Goal: Contribute content: Add original content to the website for others to see

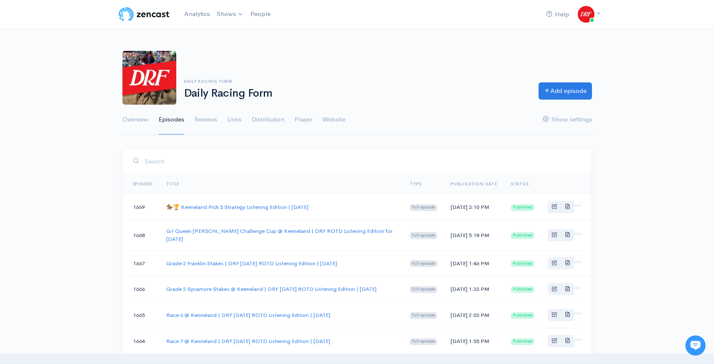
click at [151, 13] on img at bounding box center [143, 14] width 53 height 17
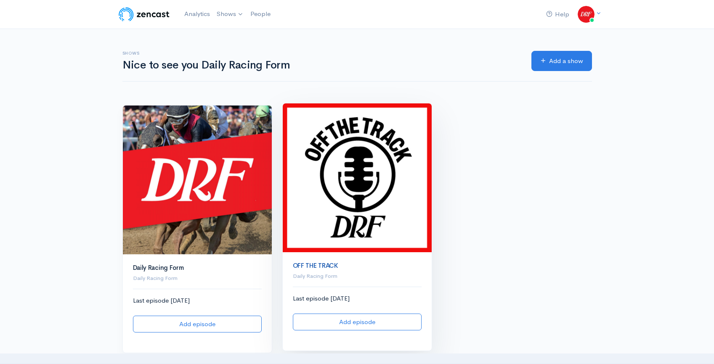
click at [319, 267] on link "OFF THE TRACK" at bounding box center [315, 266] width 45 height 8
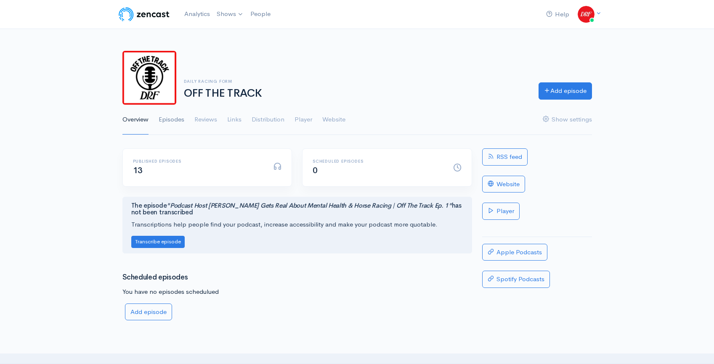
click at [177, 119] on link "Episodes" at bounding box center [172, 120] width 26 height 30
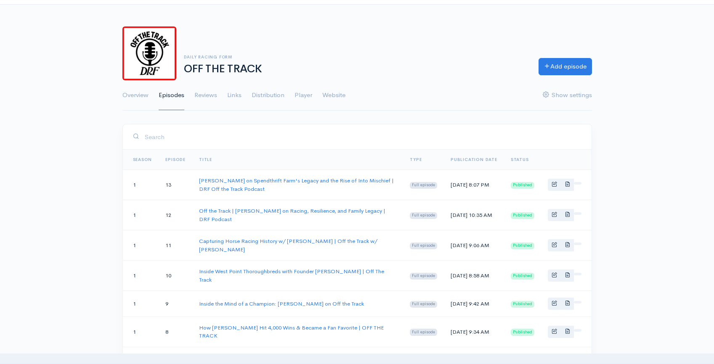
scroll to position [72, 0]
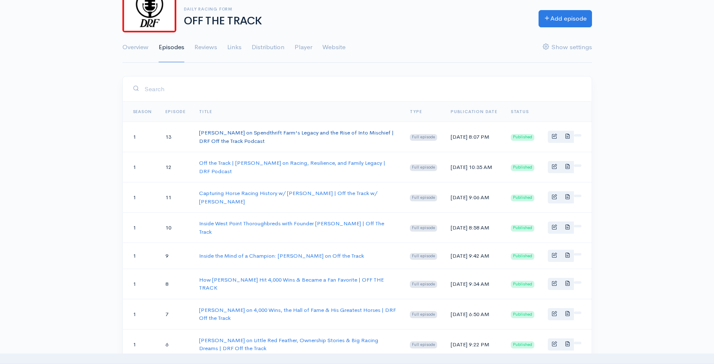
click at [318, 133] on link "Ned Toffey on Spendthrift Farm's Legacy and the Rise of Into Mischief | DRF Off…" at bounding box center [296, 137] width 195 height 16
click at [556, 20] on link "Add episode" at bounding box center [564, 17] width 53 height 17
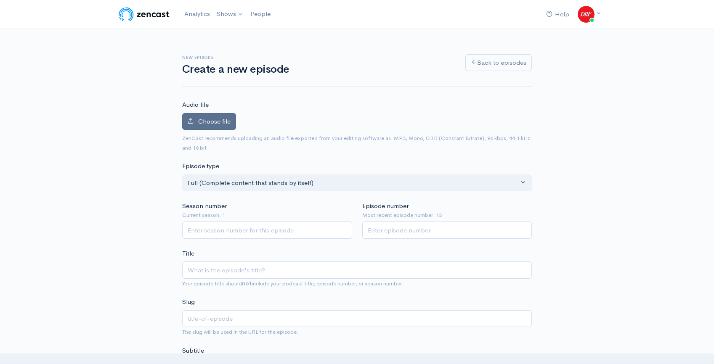
click at [201, 117] on label "Choose file" at bounding box center [209, 121] width 54 height 17
click at [0, 0] on input "Choose file" at bounding box center [0, 0] width 0 height 0
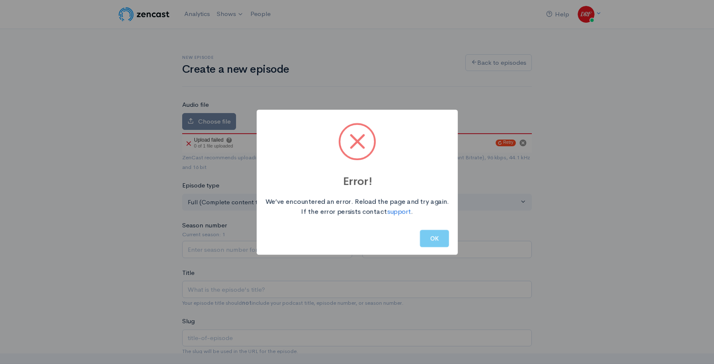
click at [422, 238] on button "OK" at bounding box center [434, 238] width 29 height 17
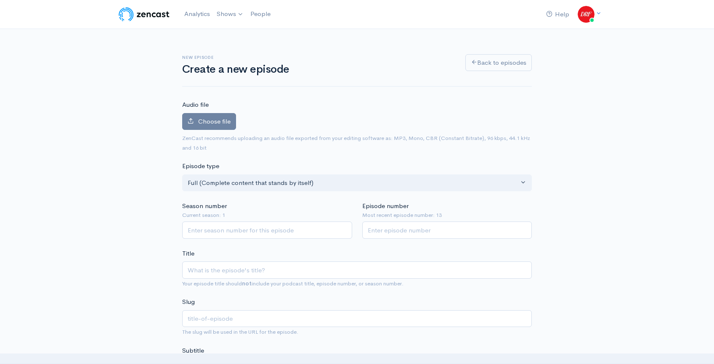
click at [220, 114] on label "Choose file" at bounding box center [209, 121] width 54 height 17
click at [0, 0] on input "Choose file" at bounding box center [0, 0] width 0 height 0
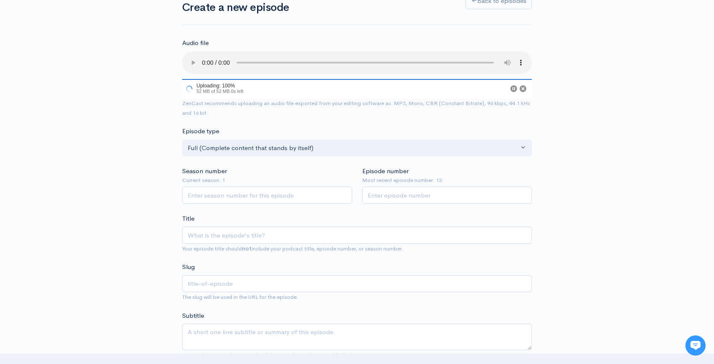
scroll to position [69, 0]
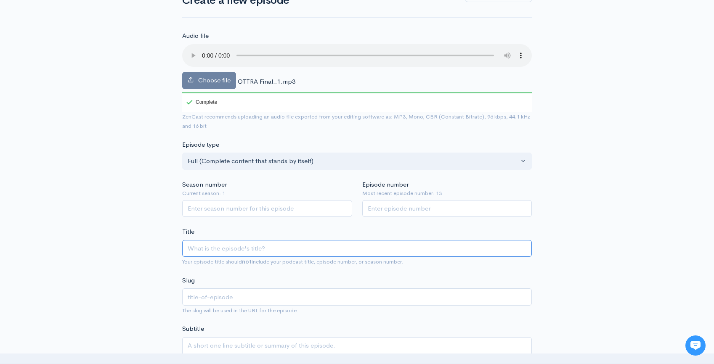
click at [275, 250] on input "Title" at bounding box center [357, 248] width 350 height 17
paste input "Life as a Jockey Agent: [PERSON_NAME] Journey Through Racing History | Off the …"
type input "Life as a Jockey Agent: [PERSON_NAME] Journey Through Racing History | Off the …"
type input "life-as-a-jockey-agent-[PERSON_NAME]-journey-through-racing-history-off-the-tra…"
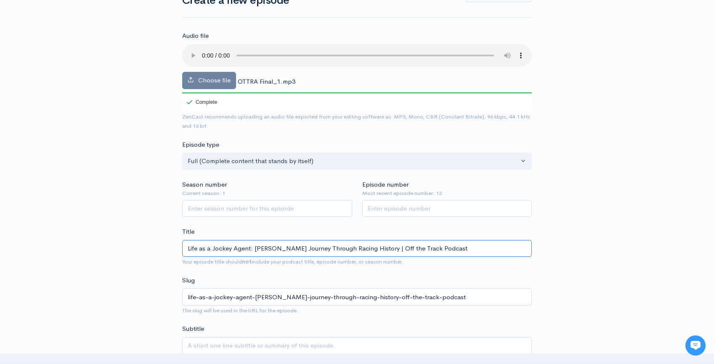
type input "Life as a Jockey Agent: [PERSON_NAME] Journey Through Racing History | Off the …"
click at [244, 210] on input "Season number" at bounding box center [267, 208] width 170 height 17
type input "1"
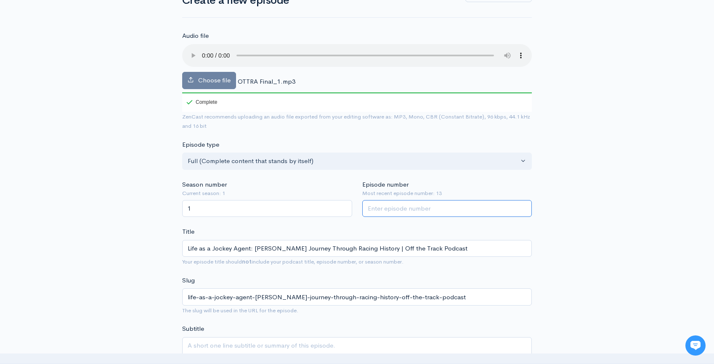
click at [454, 216] on input "Episode number" at bounding box center [447, 208] width 170 height 17
type input "14"
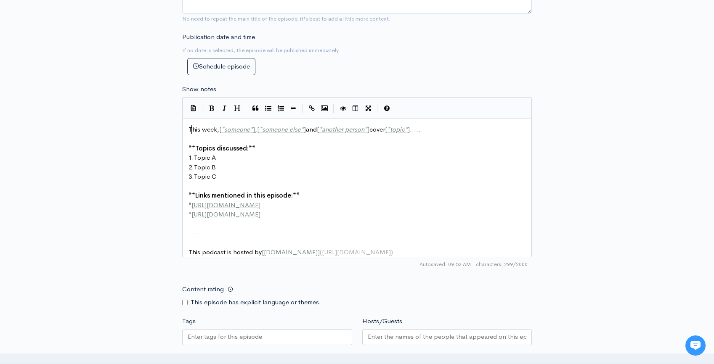
scroll to position [3, 0]
type textarea "T"
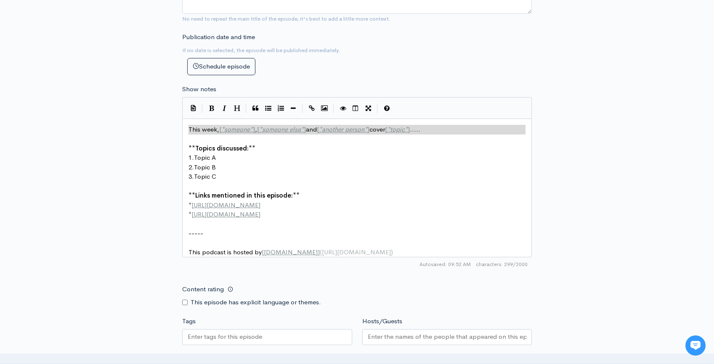
type textarea "This week, [*someone*], [*someone else*] and [*another person*] cover [*topic*]…"
drag, startPoint x: 189, startPoint y: 130, endPoint x: 438, endPoint y: 127, distance: 248.6
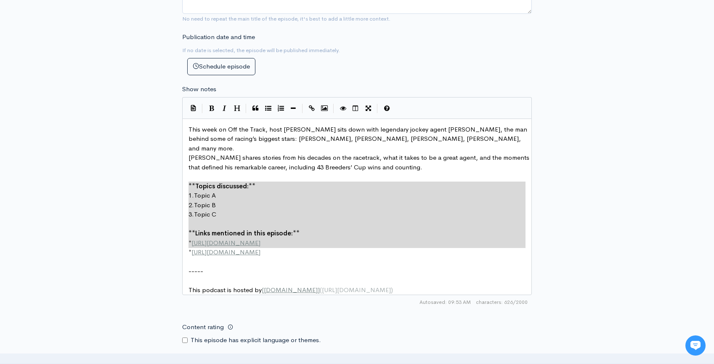
type textarea "**Topics discussed:** 1. Topic A 2. Topic B 3. Topic C **Links mentioned in thi…"
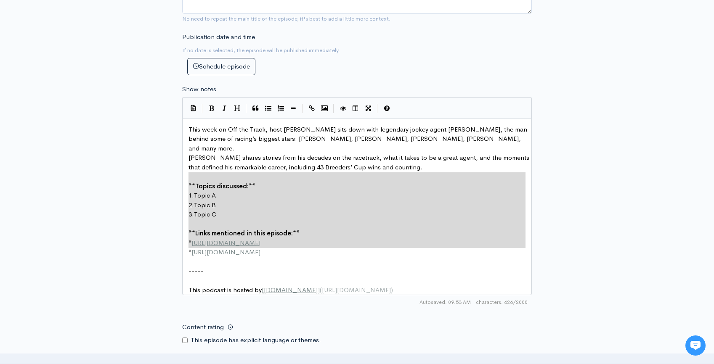
drag, startPoint x: 354, startPoint y: 250, endPoint x: 160, endPoint y: 172, distance: 208.6
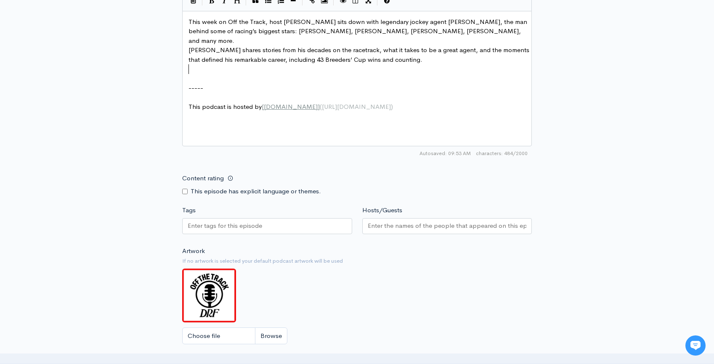
scroll to position [530, 0]
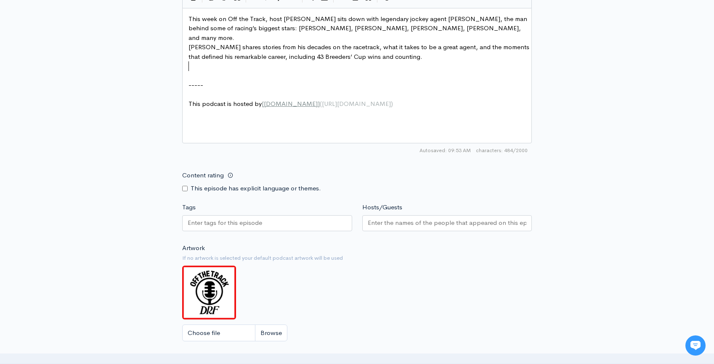
click at [270, 221] on div at bounding box center [267, 223] width 170 height 16
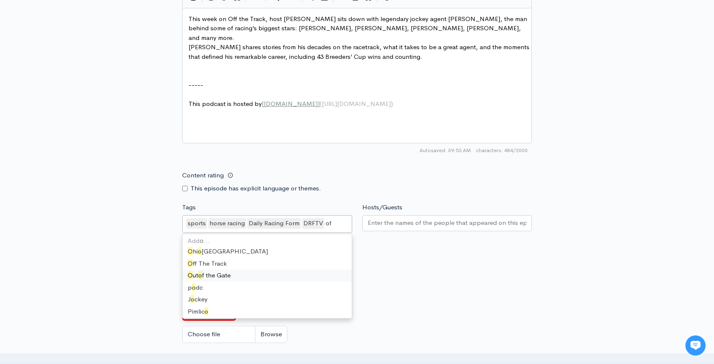
type input "off"
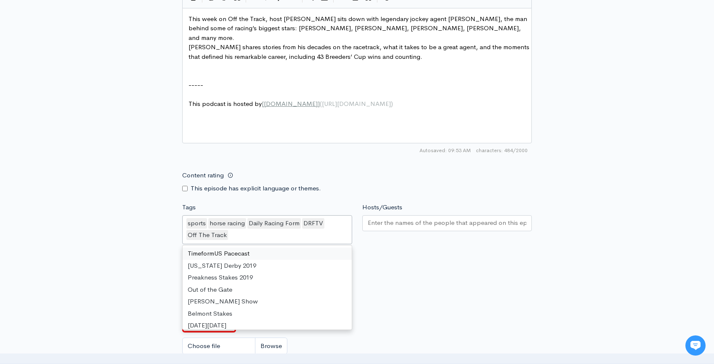
click at [418, 225] on input "Hosts/Guests" at bounding box center [447, 223] width 159 height 10
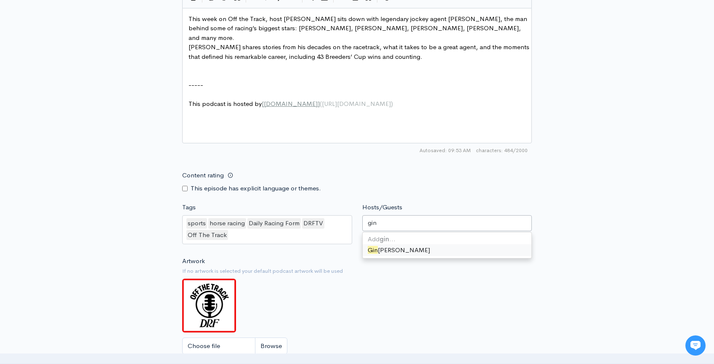
type input "[PERSON_NAME]"
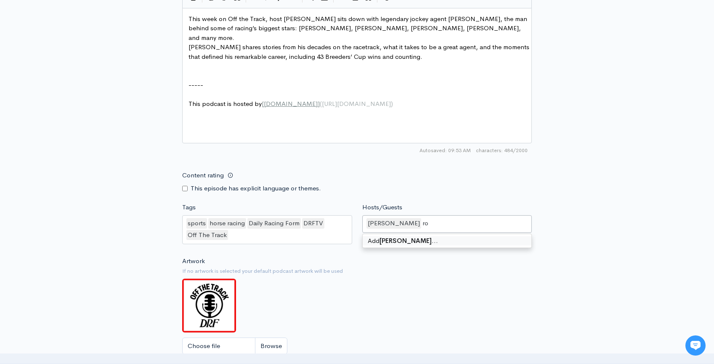
type input "r"
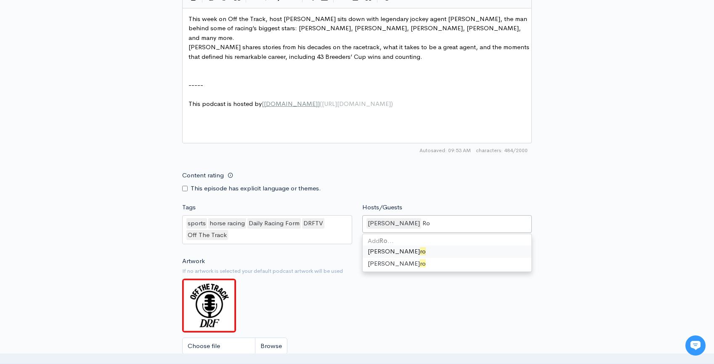
scroll to position [0, 0]
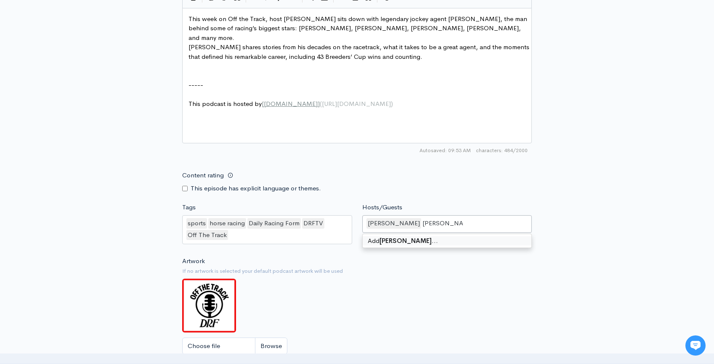
click at [424, 224] on input "[PERSON_NAME]" at bounding box center [442, 224] width 40 height 10
type input "[PERSON_NAME]"
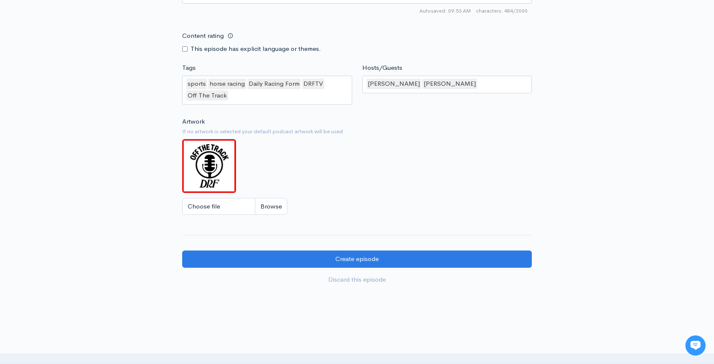
scroll to position [713, 0]
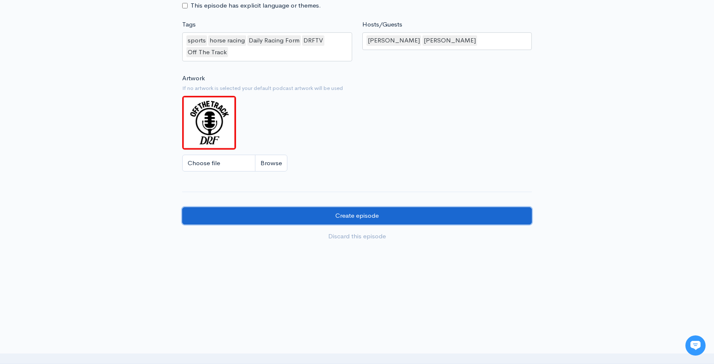
click at [402, 213] on input "Create episode" at bounding box center [357, 215] width 350 height 17
